Goal: Task Accomplishment & Management: Manage account settings

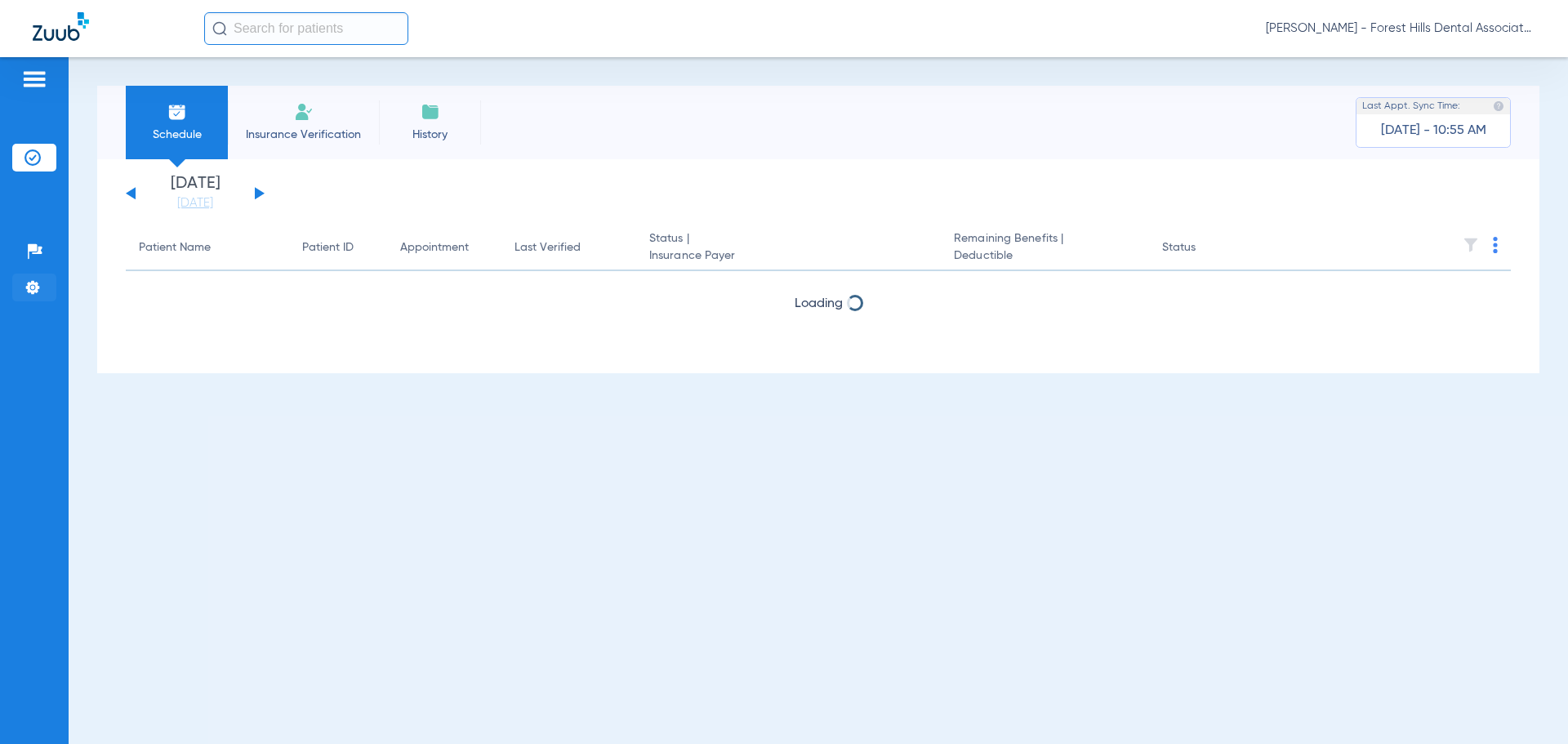
click at [30, 284] on img at bounding box center [32, 286] width 16 height 16
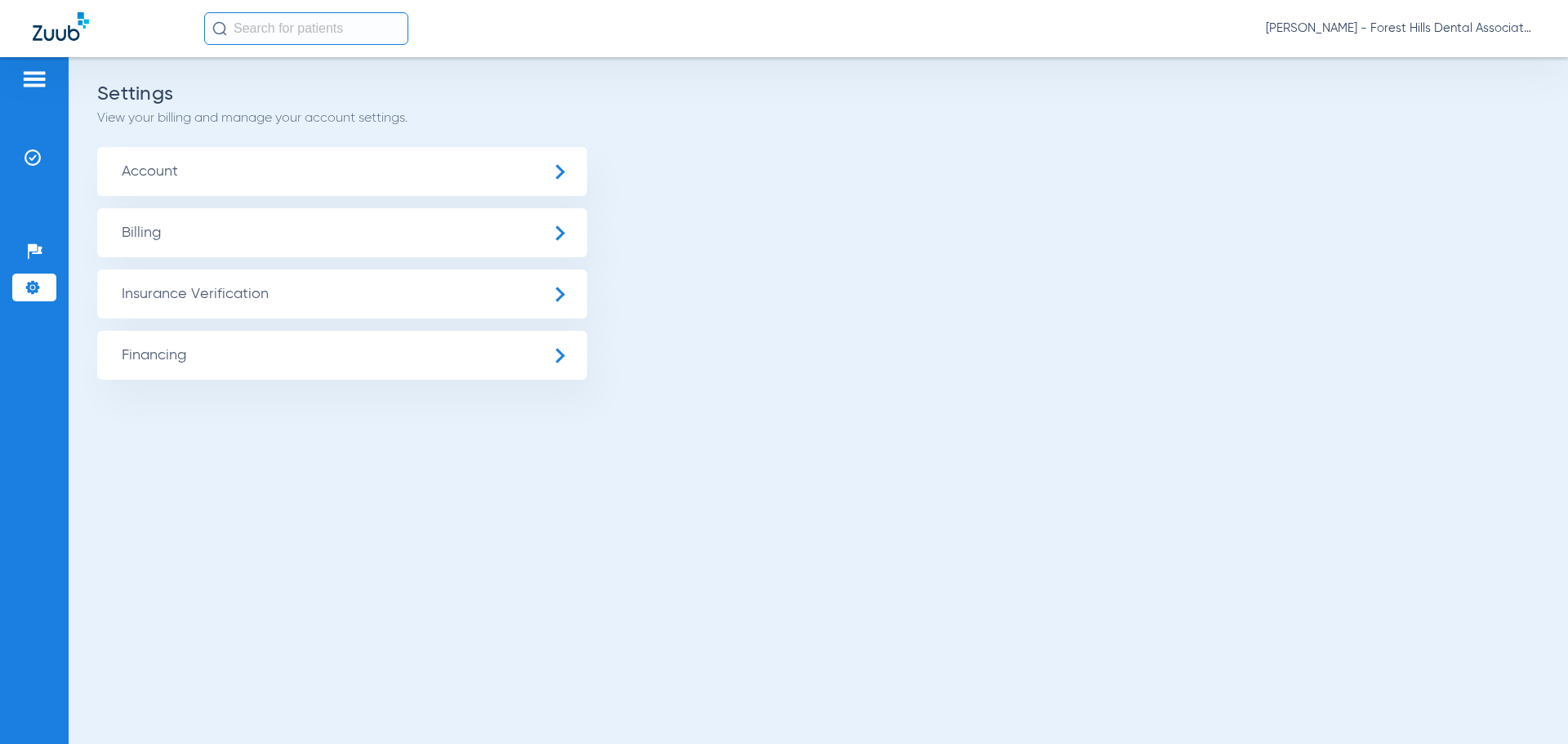
click at [186, 285] on span "Insurance Verification" at bounding box center [343, 294] width 491 height 49
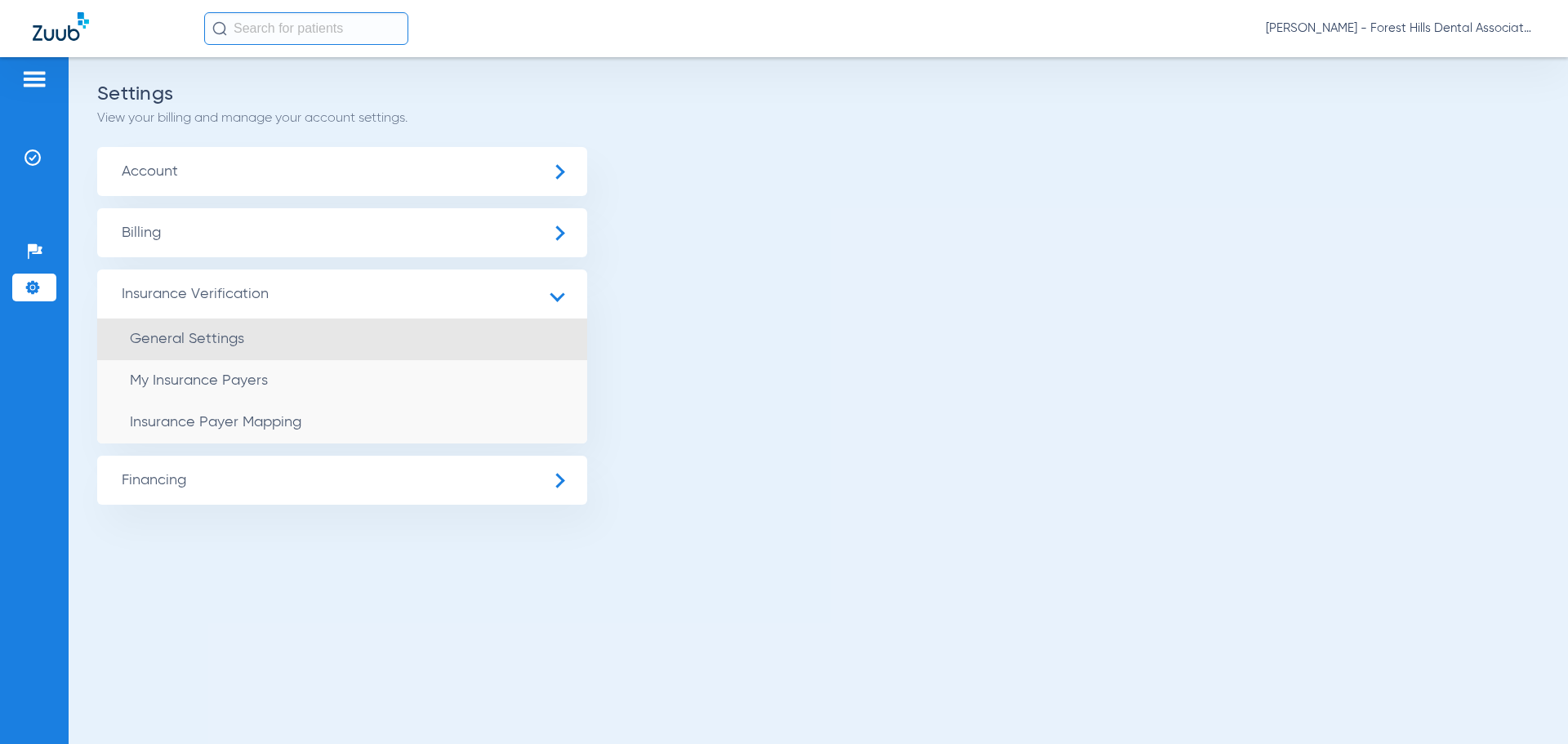
click at [242, 340] on span "General Settings" at bounding box center [187, 339] width 114 height 15
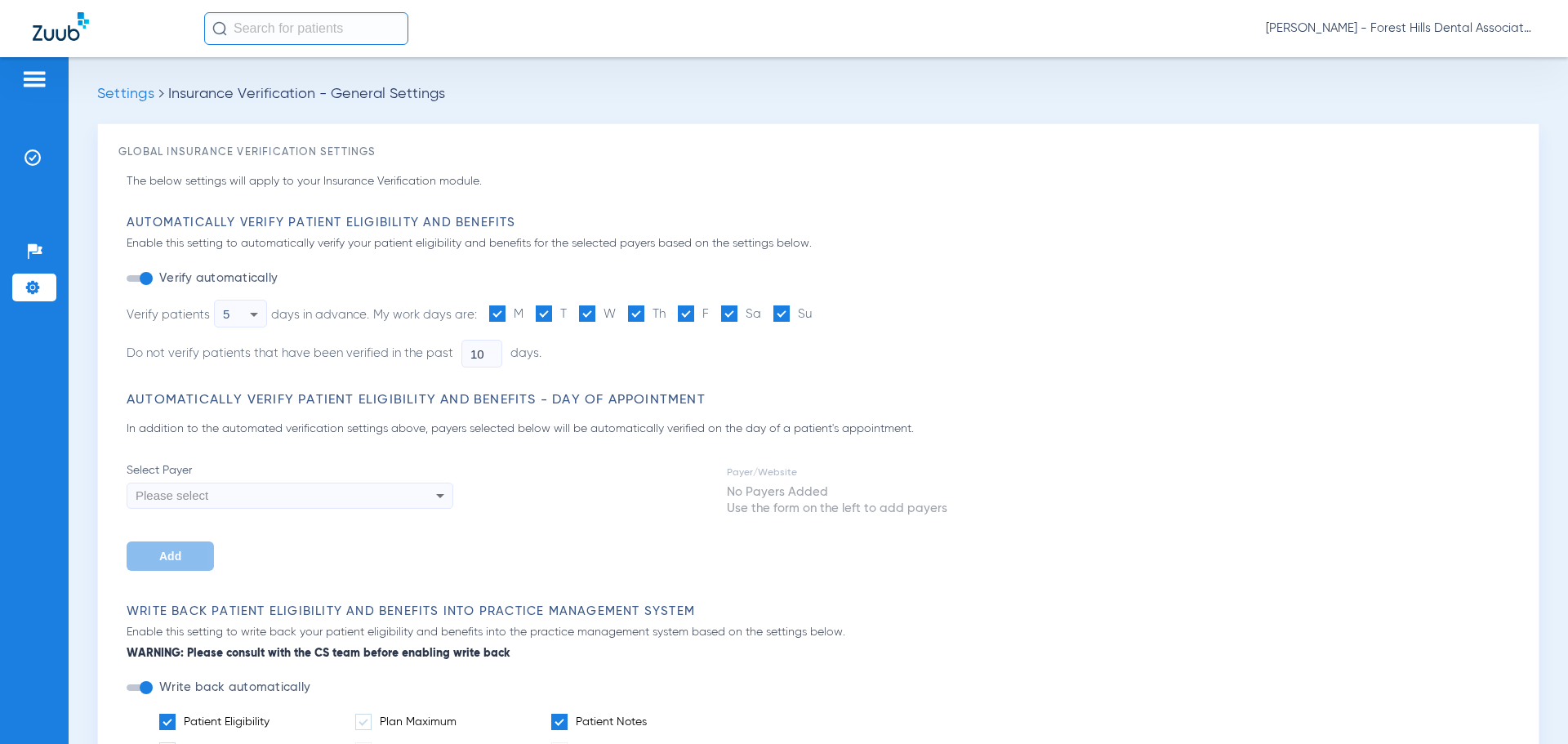
type input "5"
type input "1"
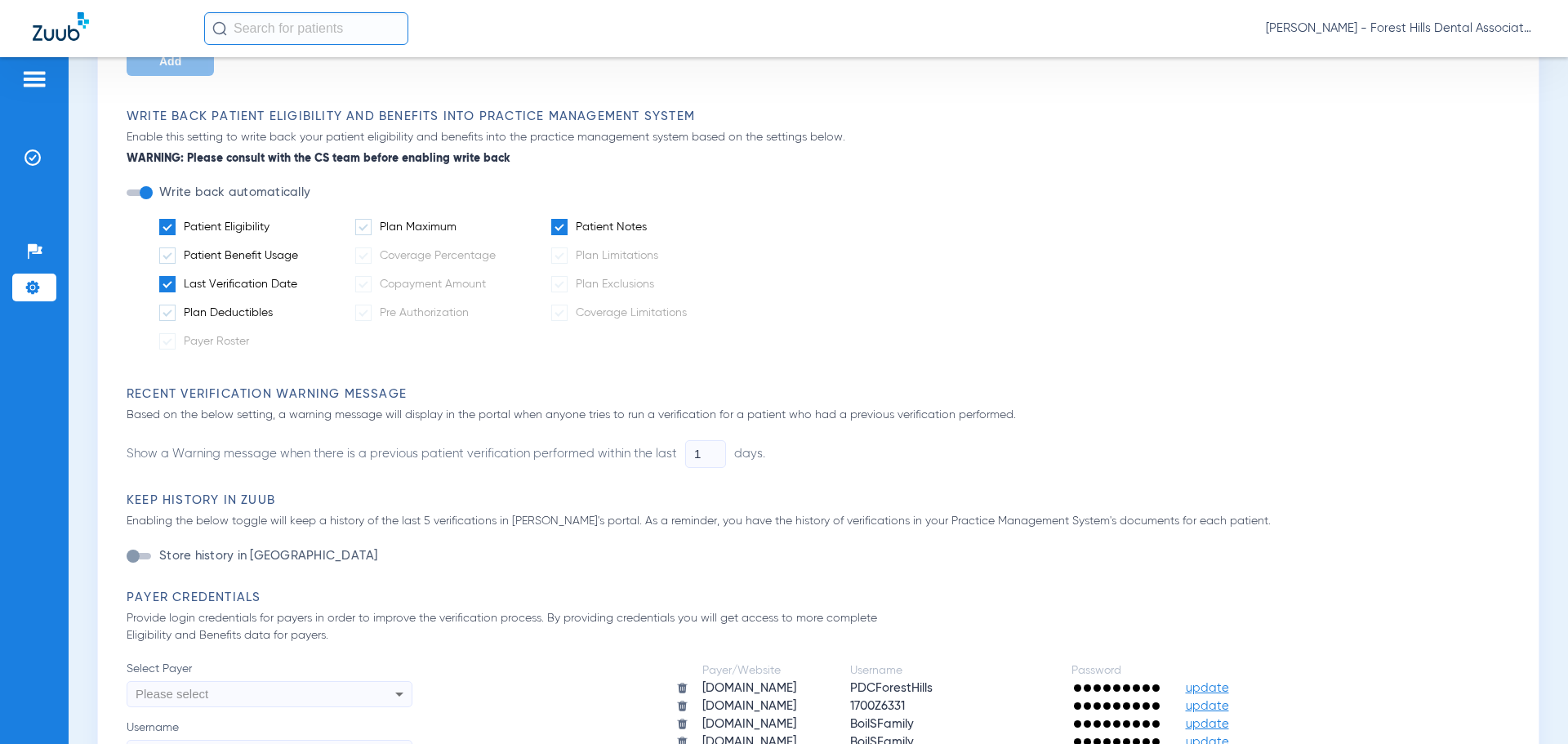
scroll to position [245, 0]
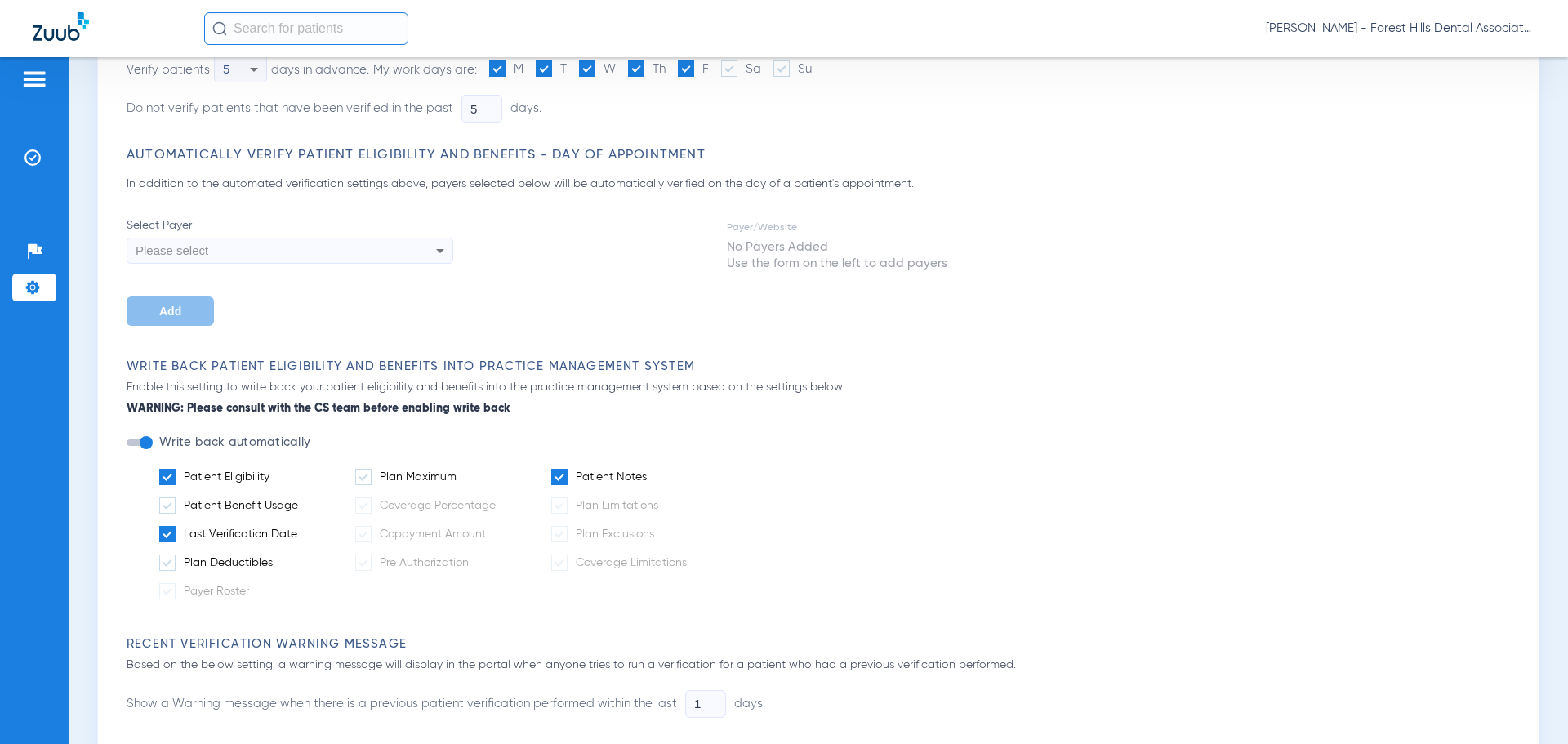
click at [1362, 15] on div "[PERSON_NAME] - Forest Hills Dental Associates" at bounding box center [870, 28] width 1331 height 33
click at [1371, 33] on span "[PERSON_NAME] - Forest Hills Dental Associates" at bounding box center [1400, 28] width 270 height 16
click at [1463, 54] on span "Account Selection" at bounding box center [1474, 58] width 92 height 11
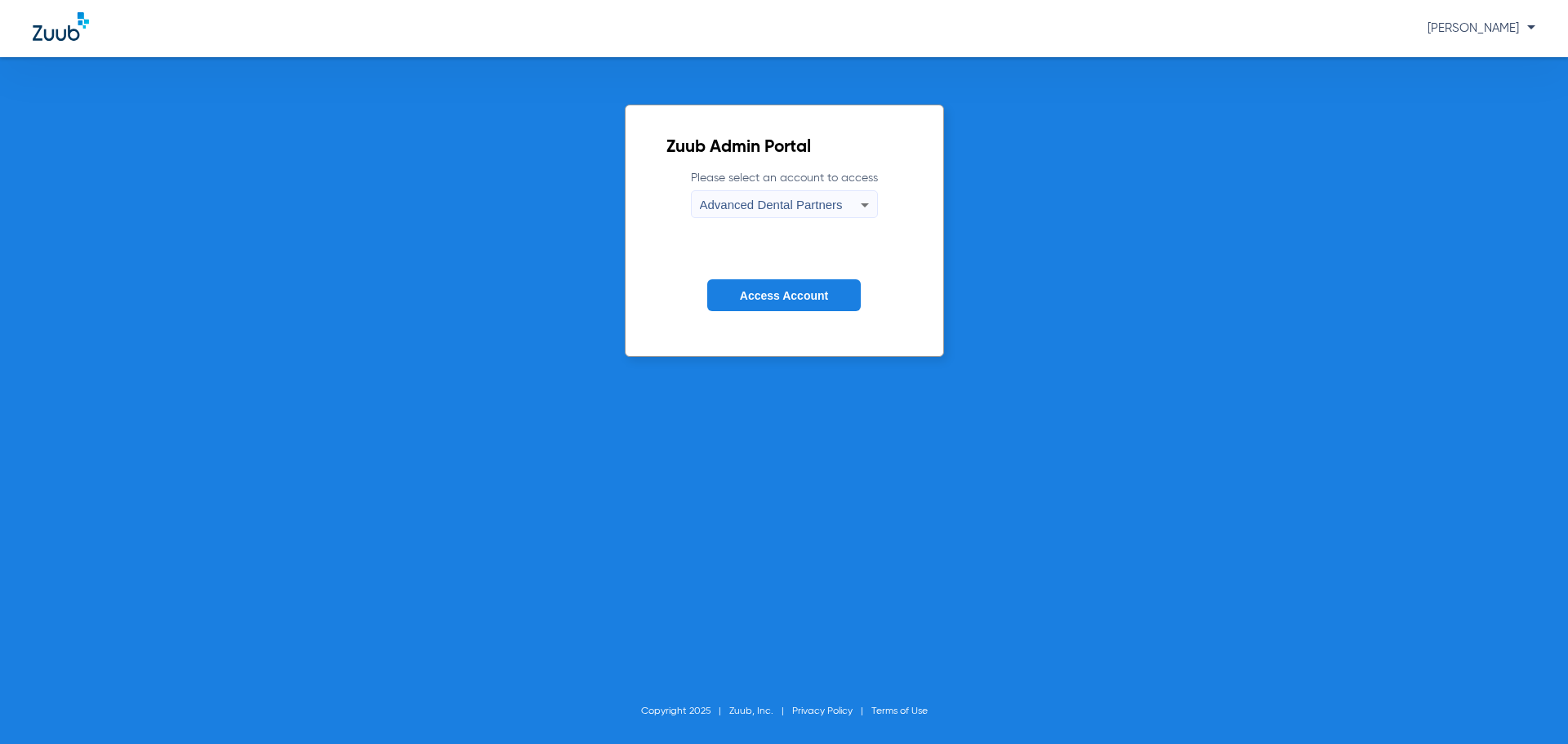
click at [749, 202] on span "Advanced Dental Partners" at bounding box center [771, 204] width 143 height 14
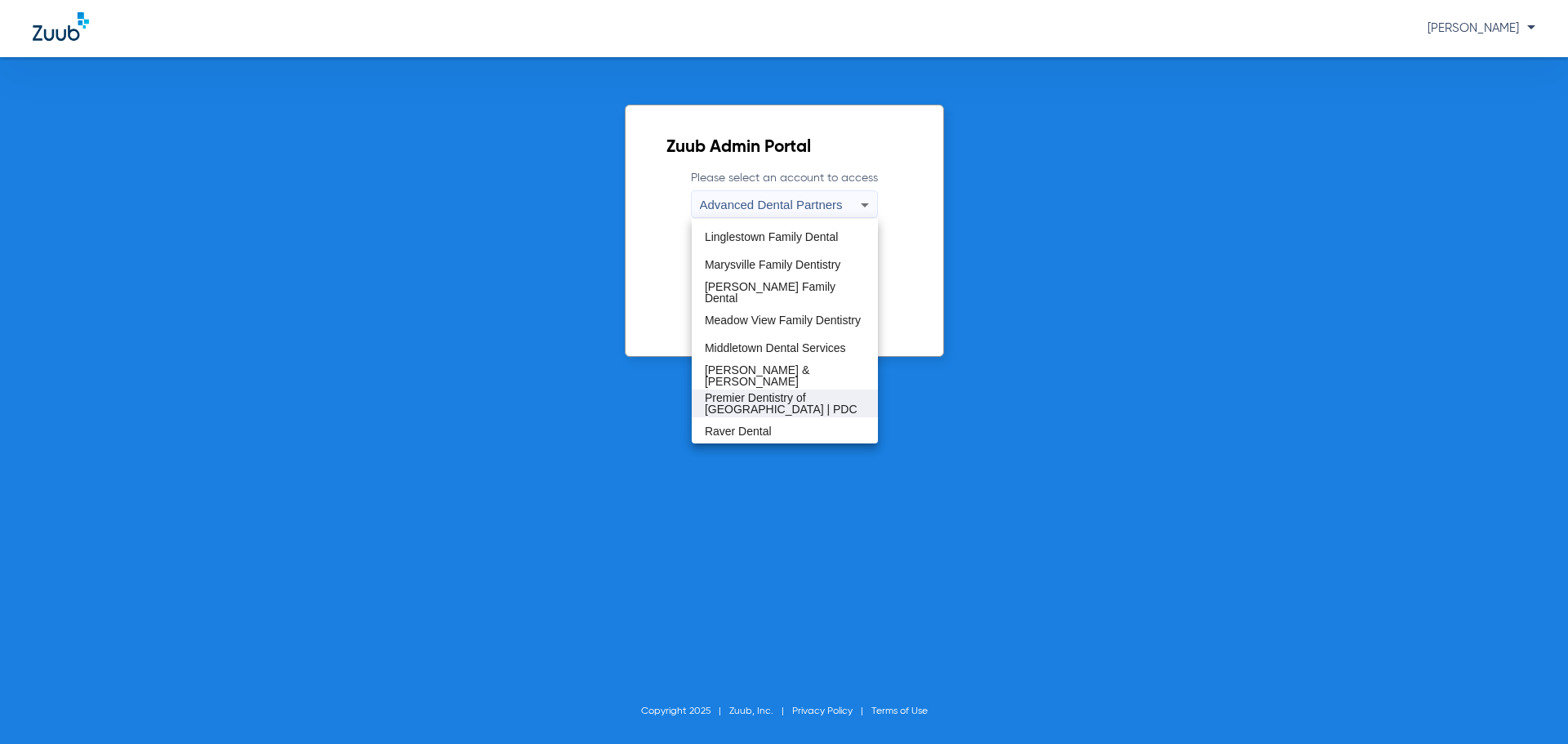
scroll to position [221, 0]
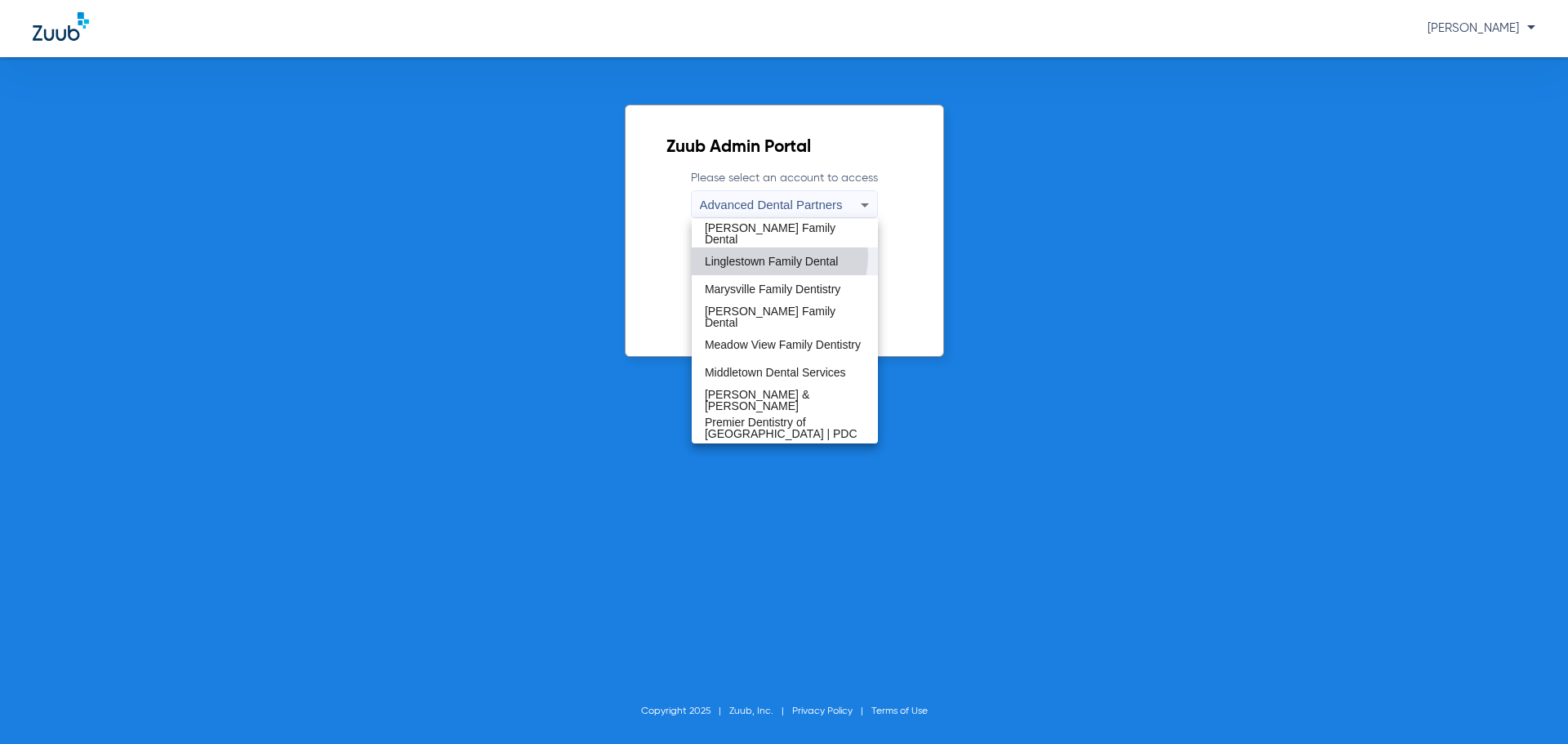
click at [774, 255] on span "Linglestown Family Dental" at bounding box center [771, 261] width 133 height 11
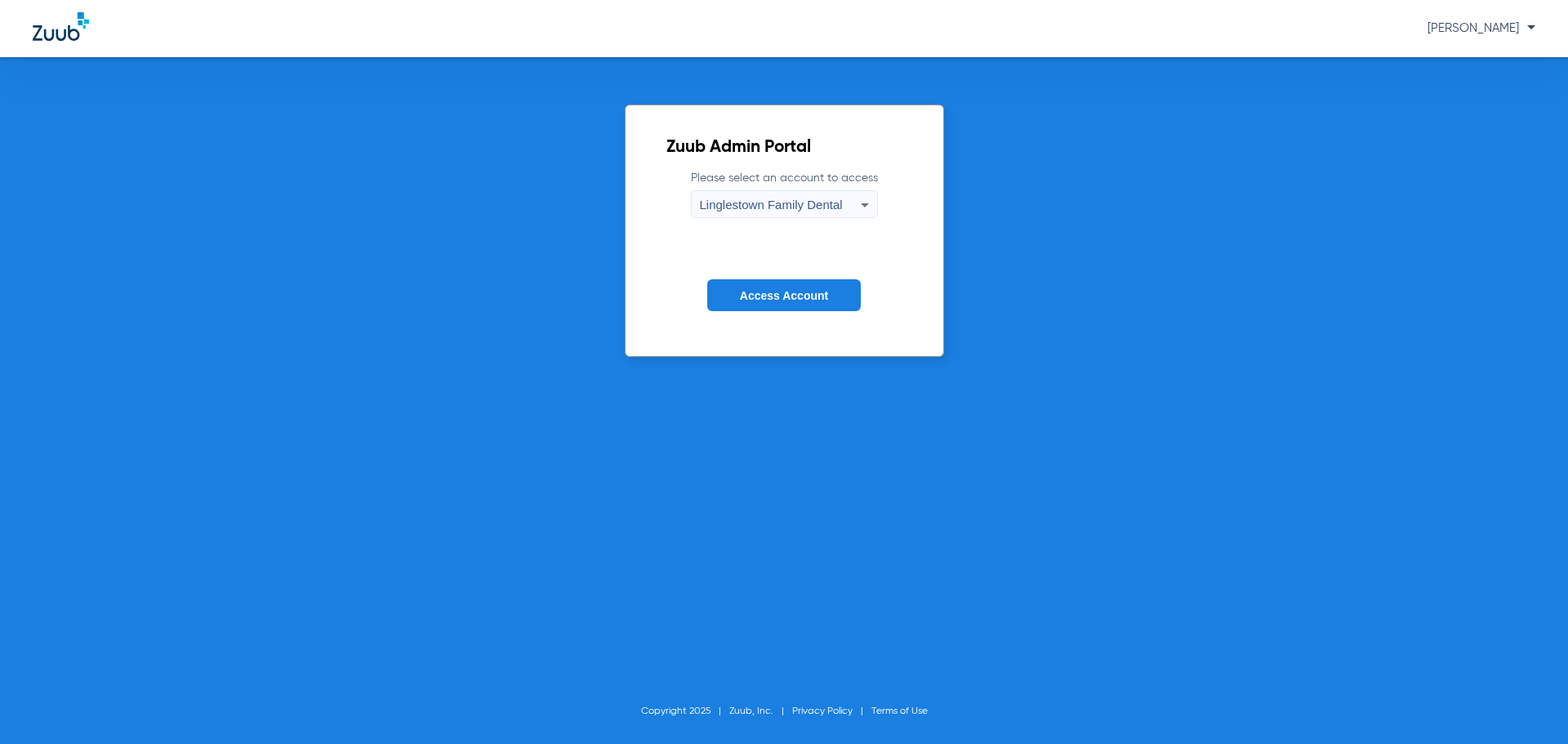
click at [767, 296] on span "Access Account" at bounding box center [784, 296] width 88 height 13
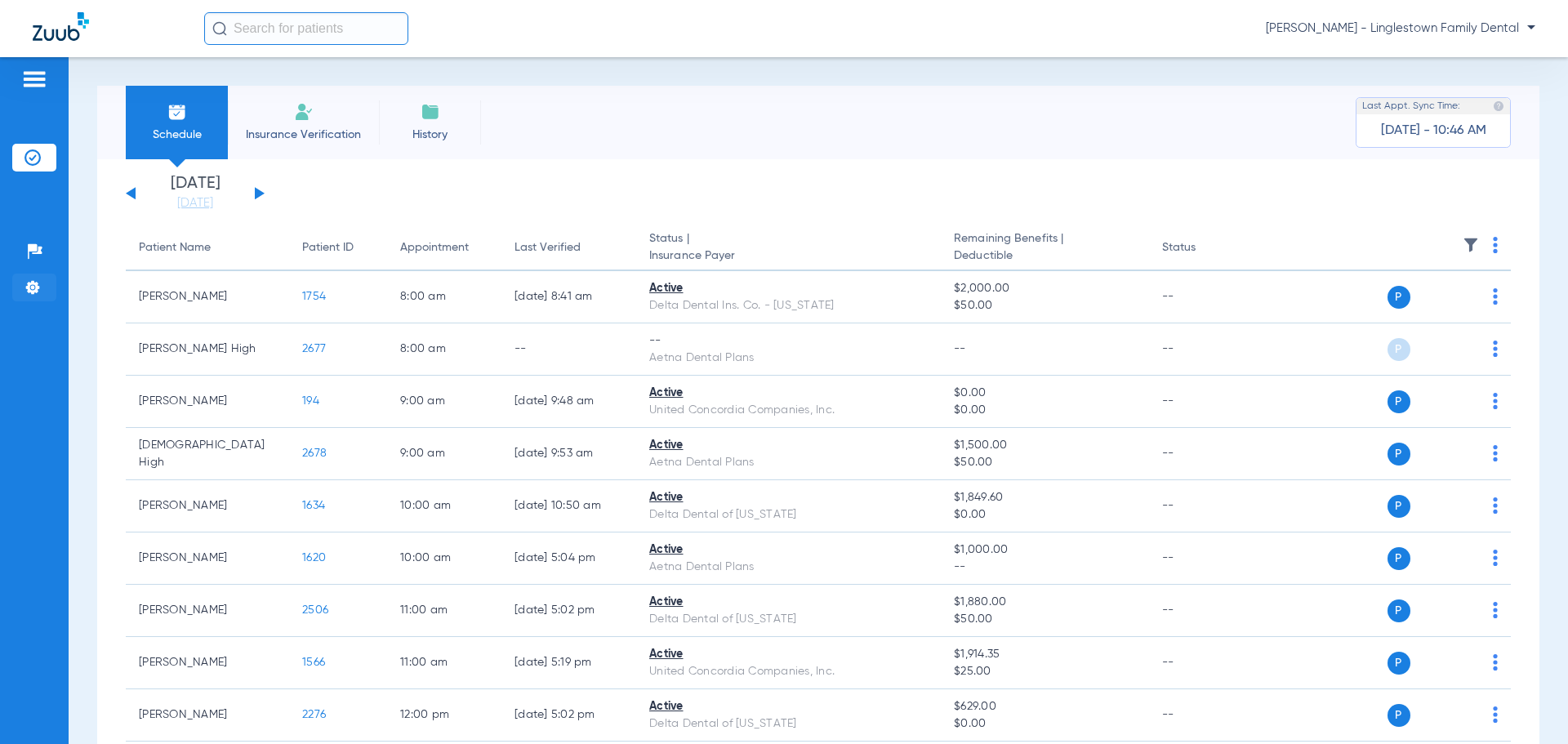
click at [31, 288] on img at bounding box center [32, 286] width 16 height 16
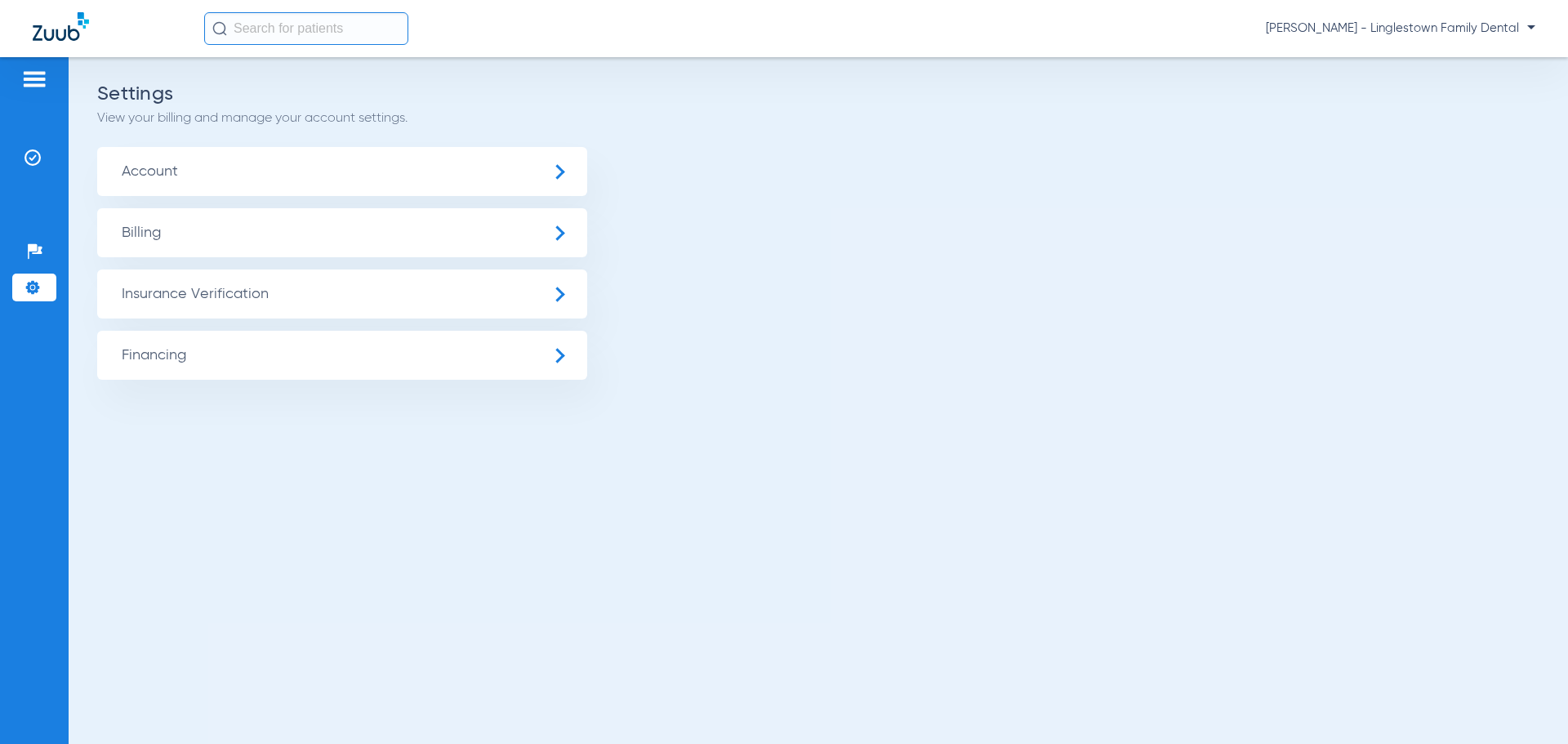
click at [188, 306] on span "Insurance Verification" at bounding box center [343, 294] width 491 height 49
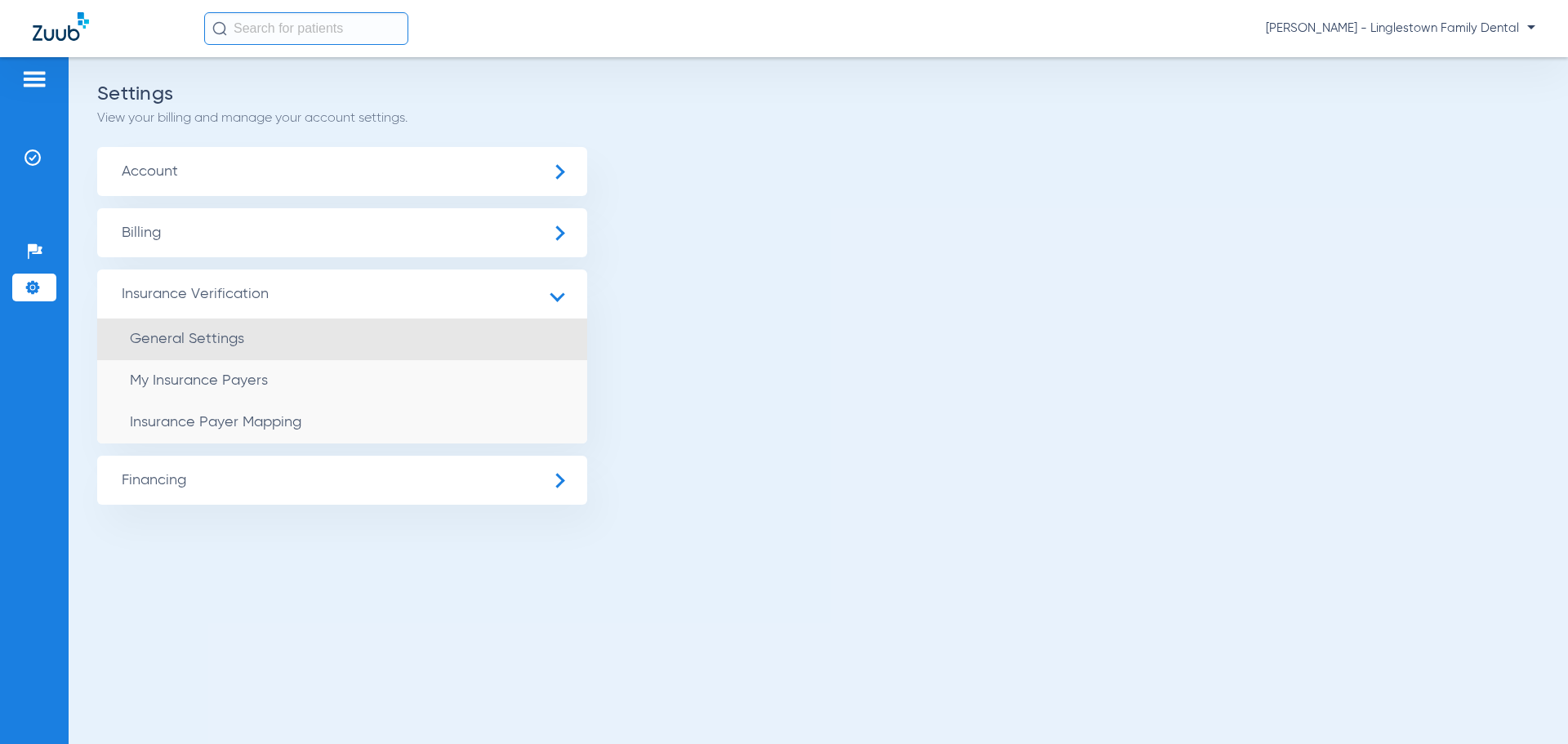
click at [205, 346] on span "General Settings" at bounding box center [187, 339] width 114 height 15
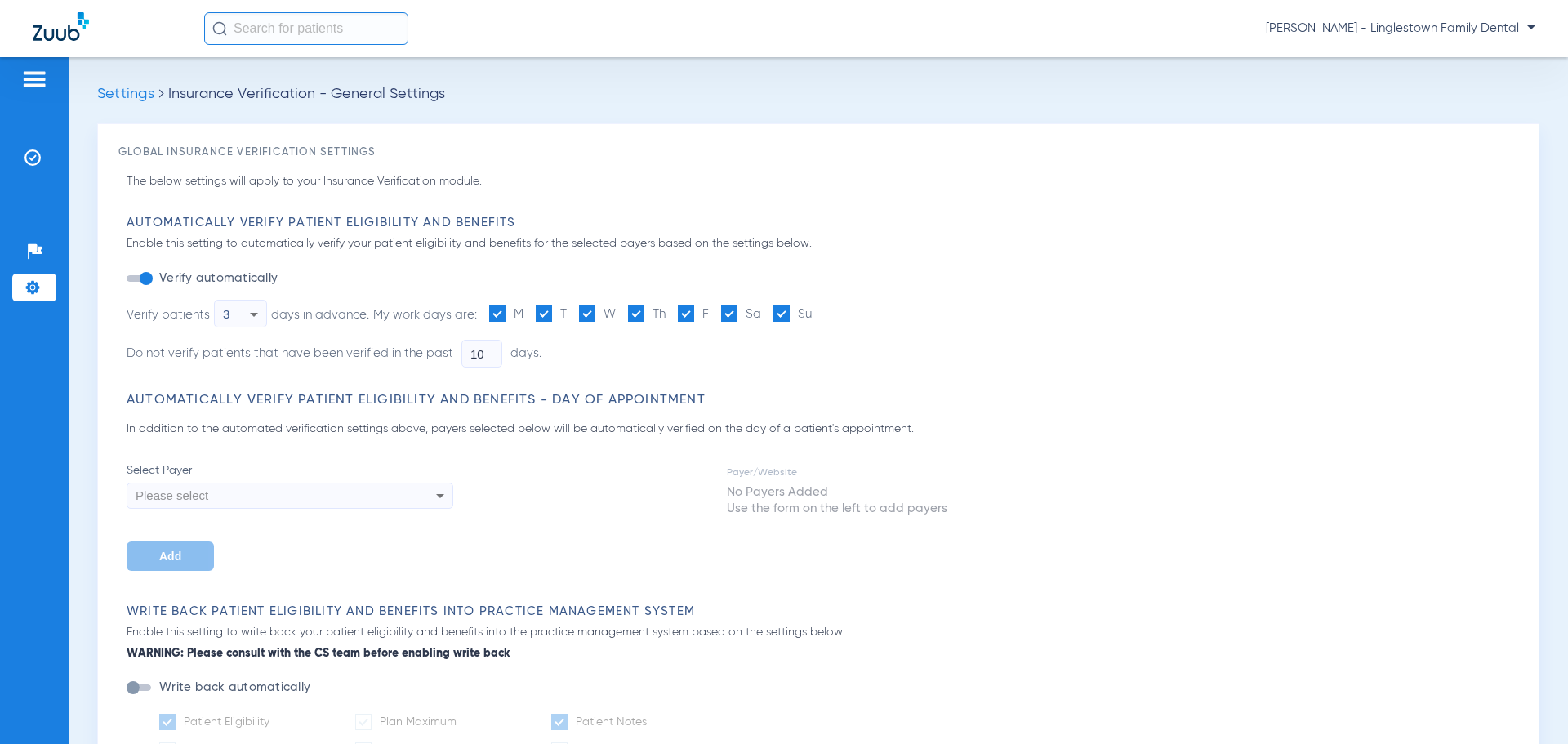
type input "5"
type input "1"
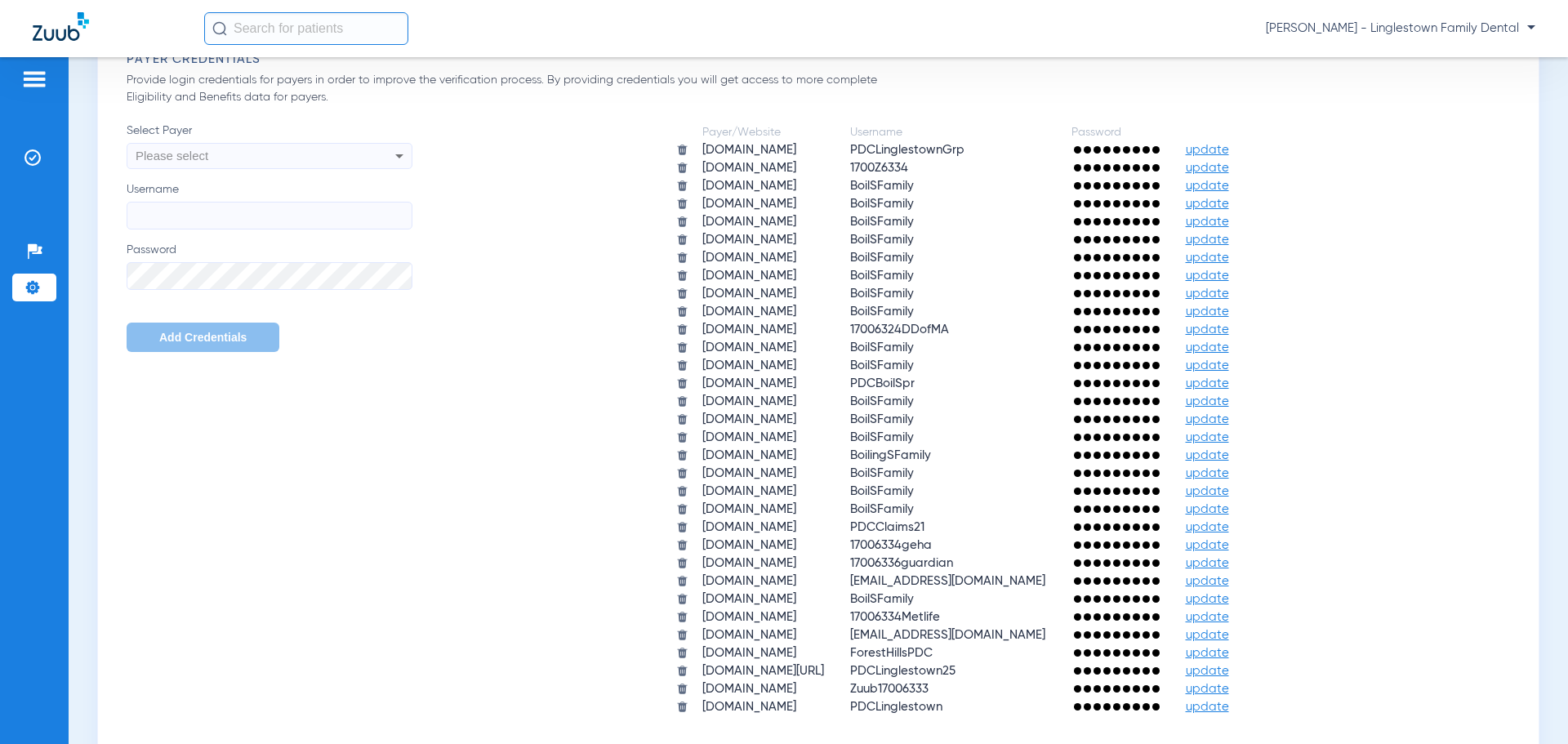
scroll to position [1061, 0]
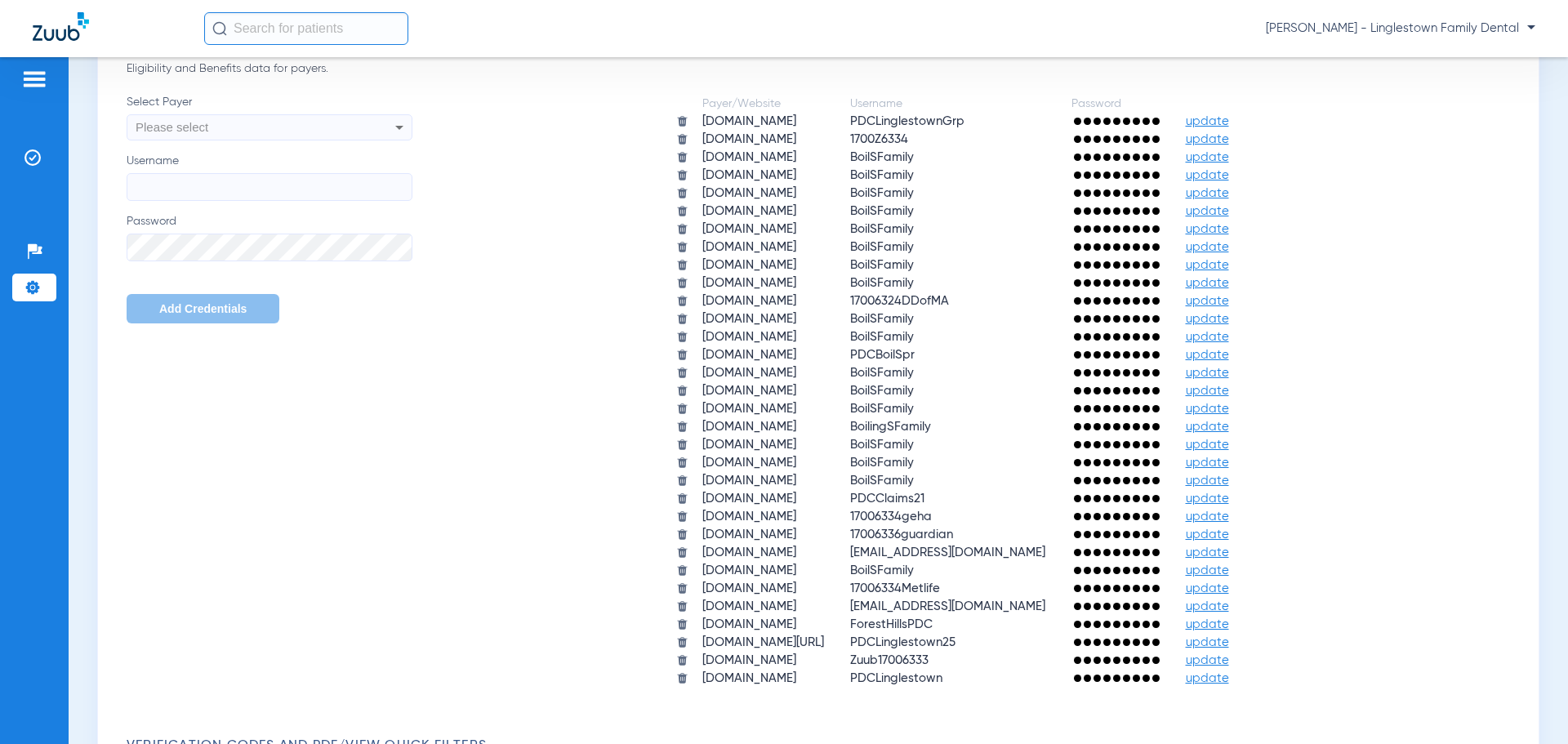
drag, startPoint x: 882, startPoint y: 638, endPoint x: 985, endPoint y: 636, distance: 103.0
click at [985, 636] on td "PDCLinglestown25" at bounding box center [947, 642] width 220 height 16
click at [987, 636] on td "PDCLinglestown25" at bounding box center [947, 642] width 220 height 16
click at [980, 644] on td "PDCLinglestown25" at bounding box center [947, 642] width 220 height 16
